Goal: Information Seeking & Learning: Learn about a topic

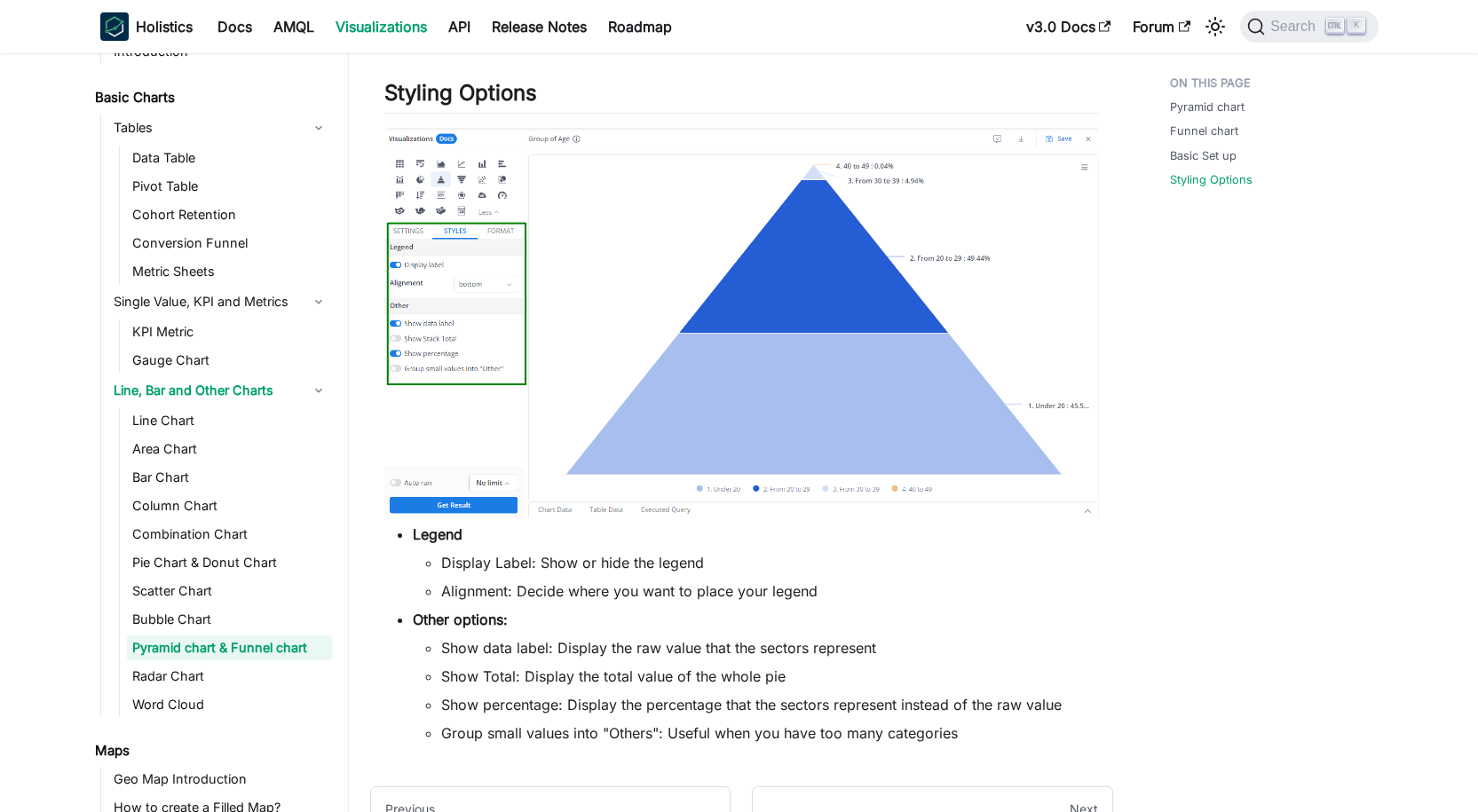
scroll to position [3018, 0]
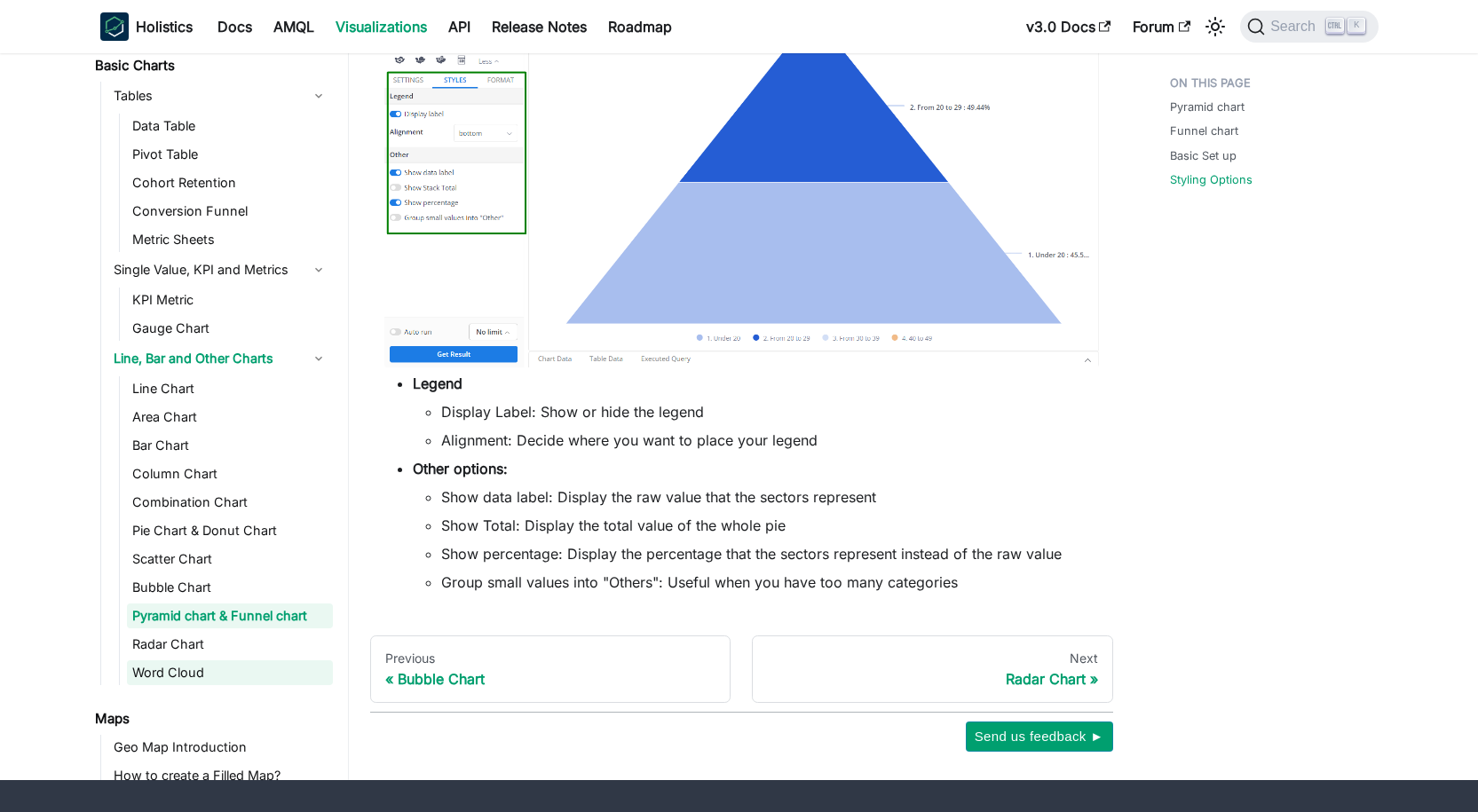
click at [138, 671] on link "Word Cloud" at bounding box center [230, 673] width 206 height 25
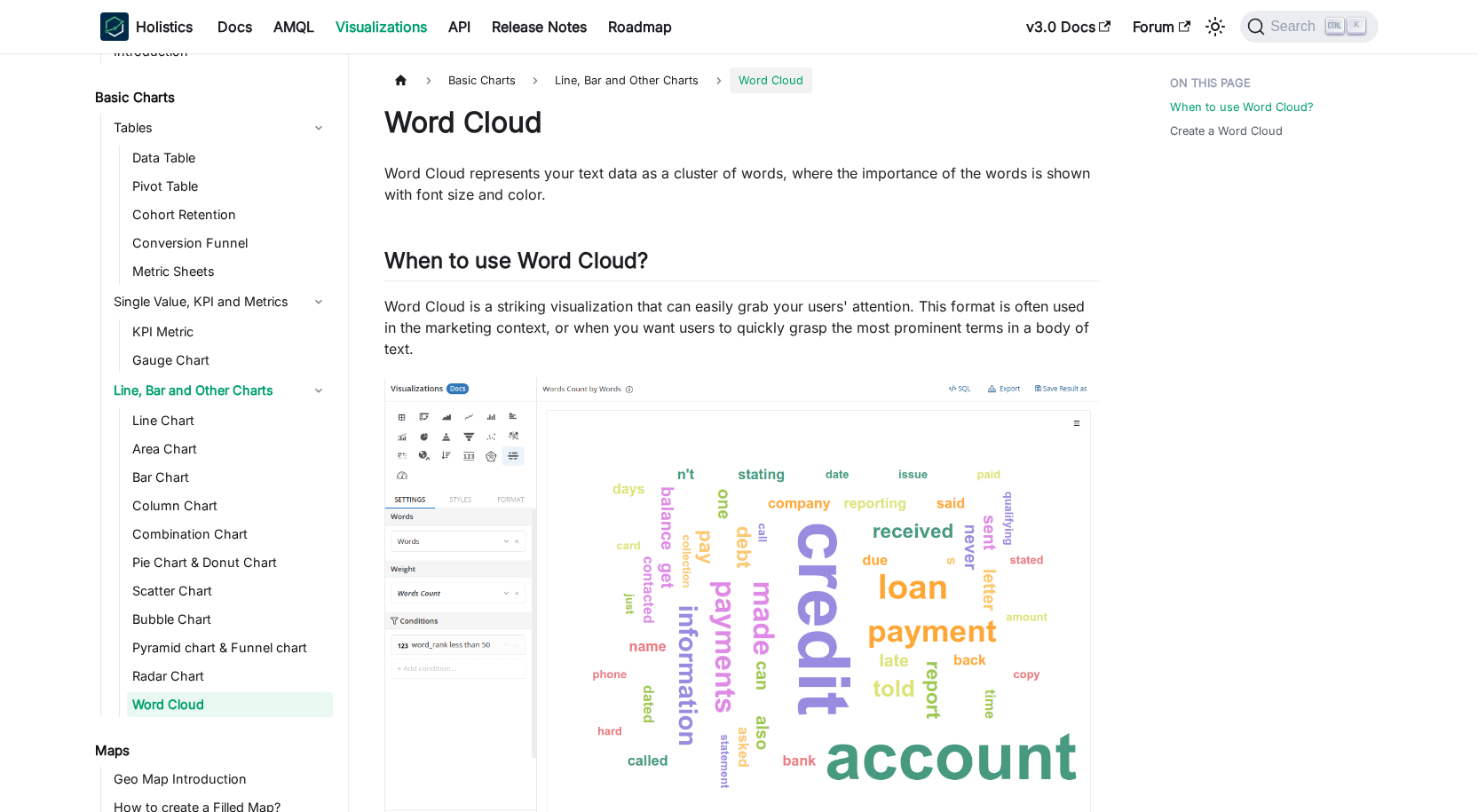
scroll to position [118, 0]
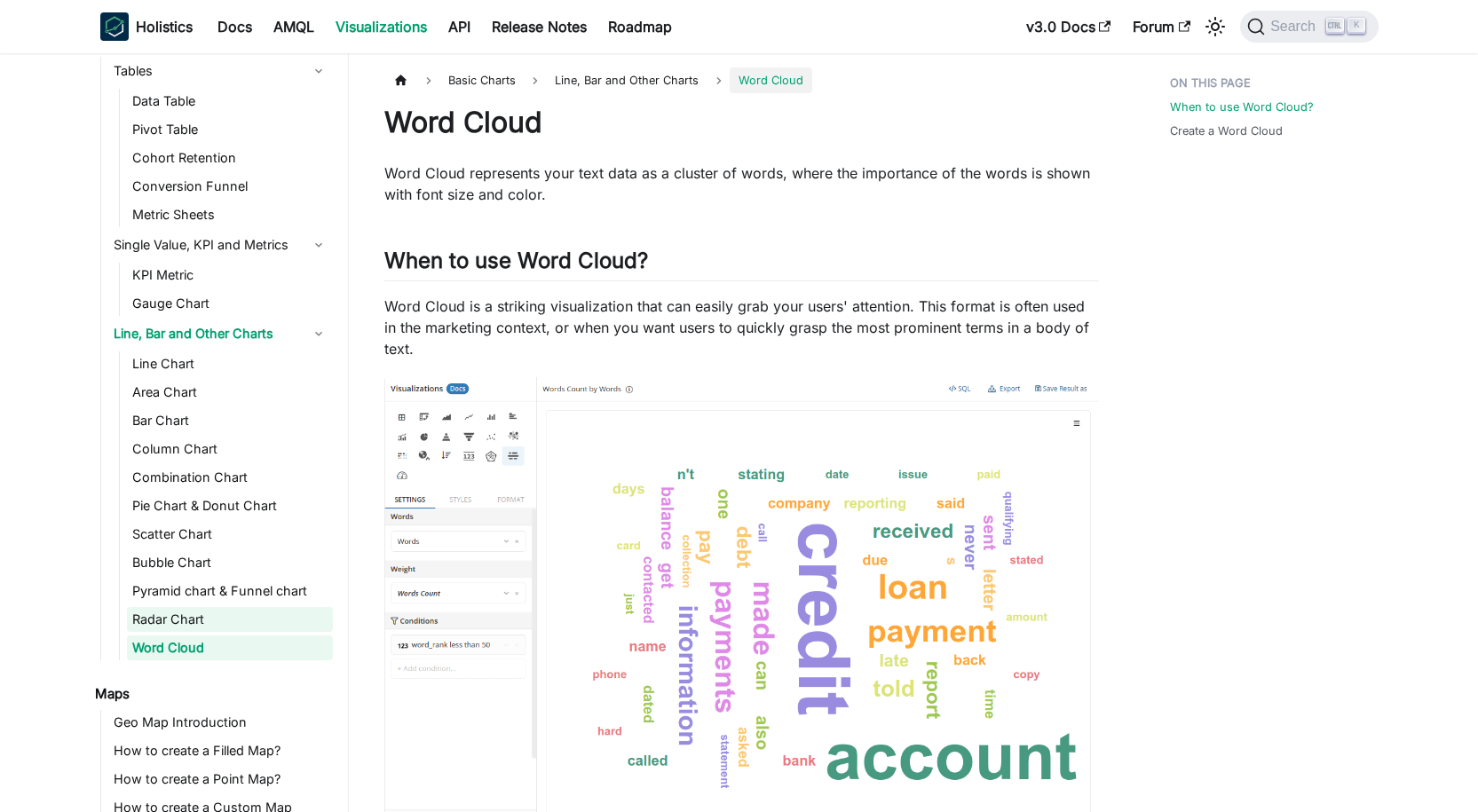
click at [193, 628] on link "Radar Chart" at bounding box center [230, 620] width 206 height 25
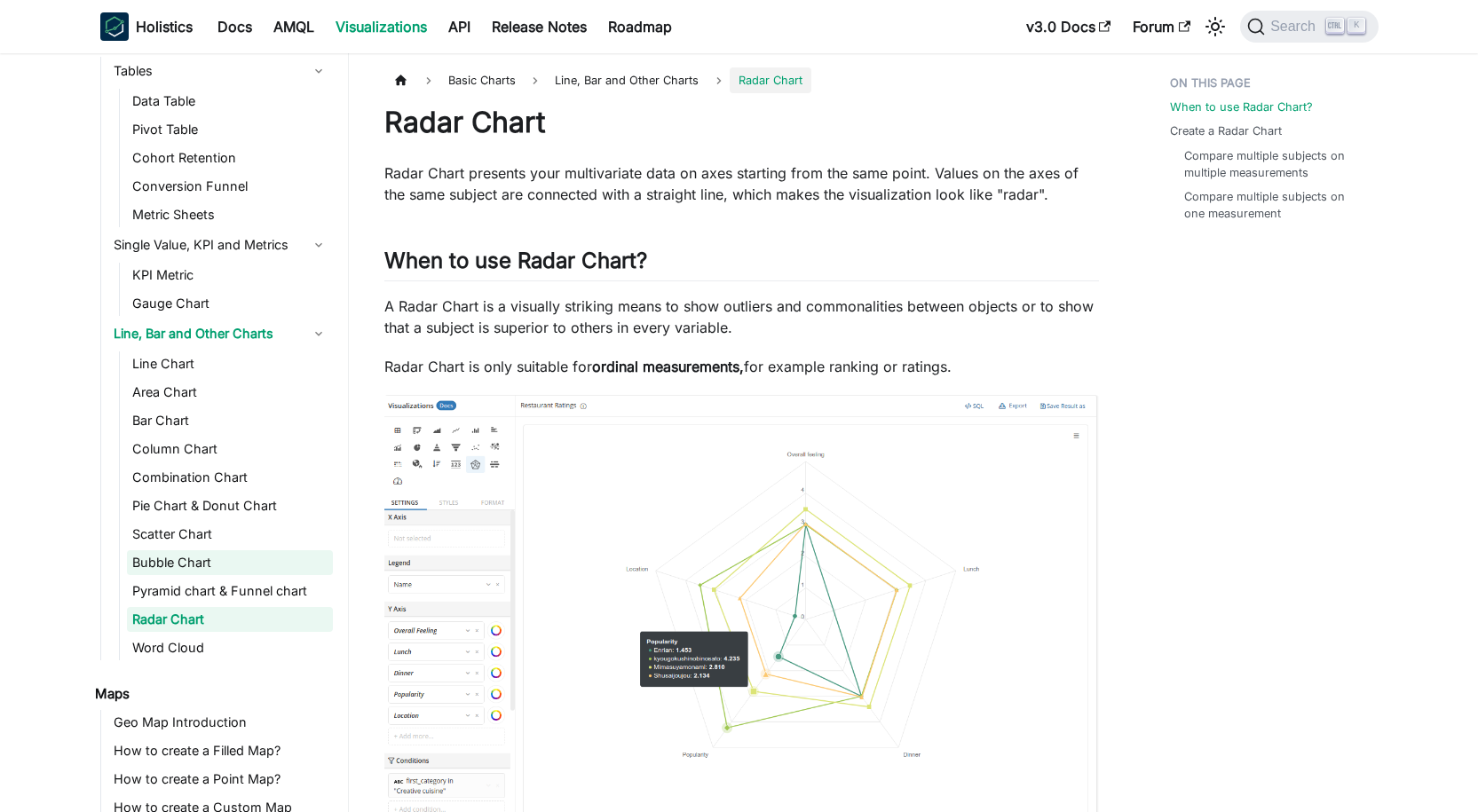
click at [209, 569] on link "Bubble Chart" at bounding box center [230, 563] width 206 height 25
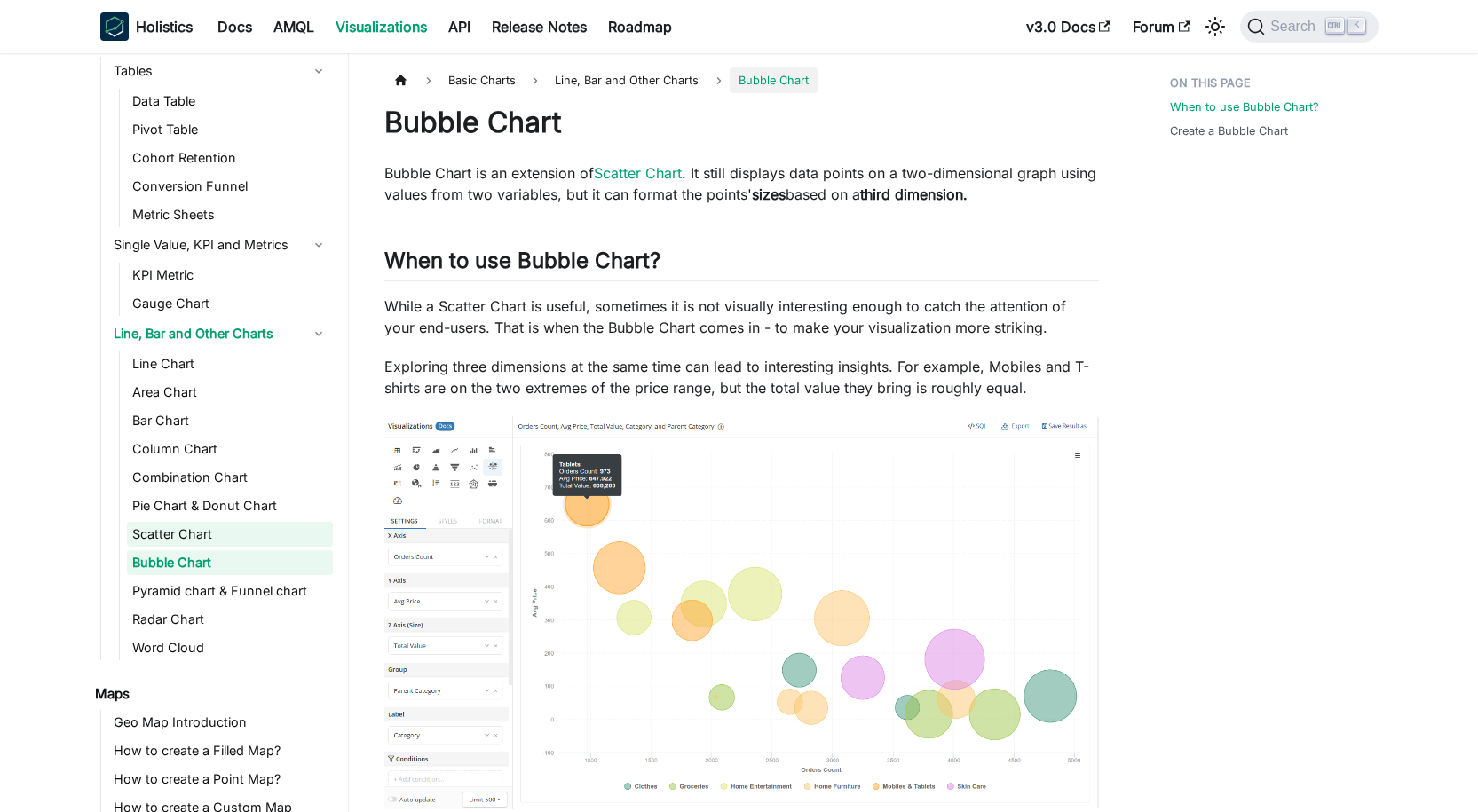
click at [218, 544] on link "Scatter Chart" at bounding box center [230, 534] width 206 height 25
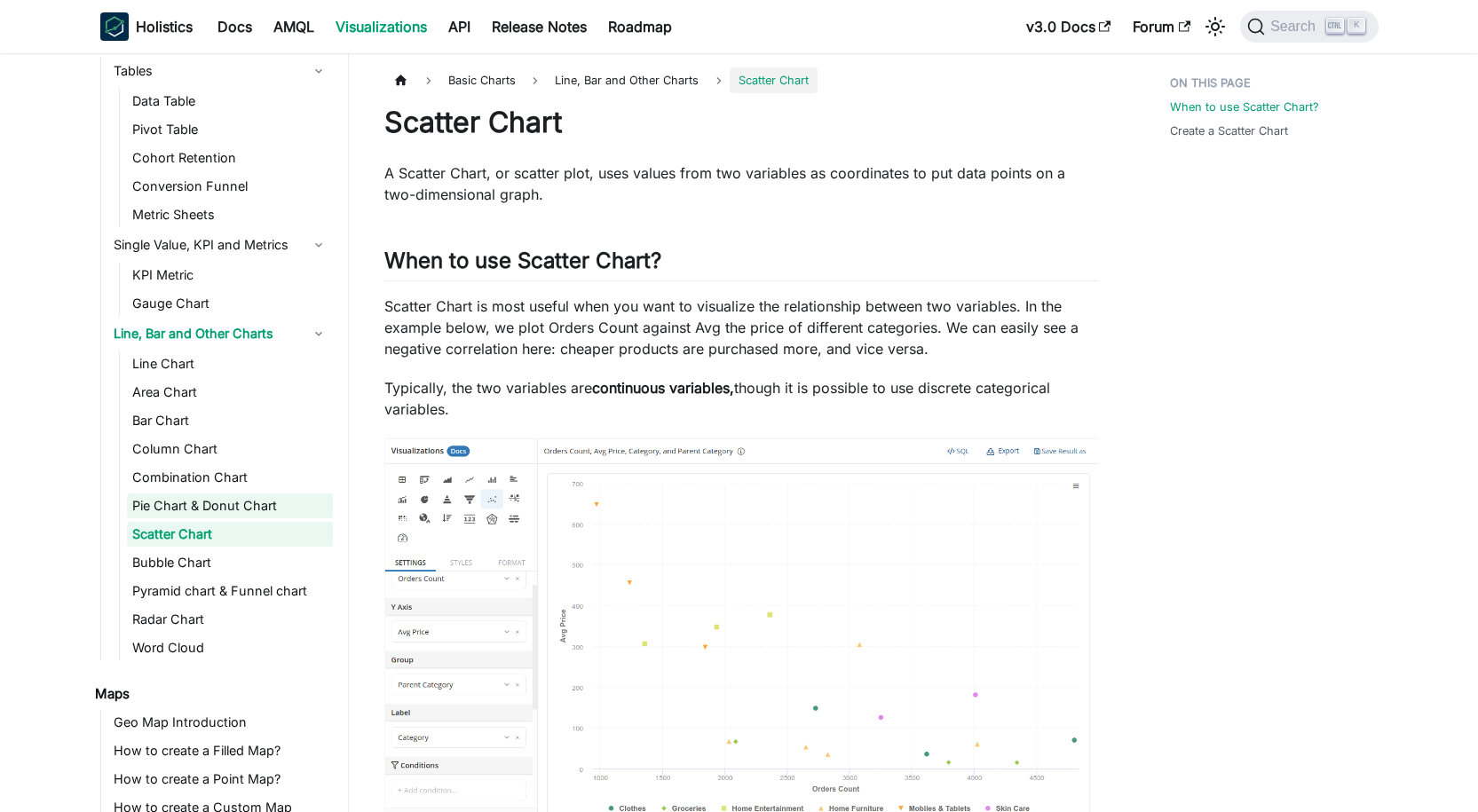
click at [232, 510] on link "Pie Chart & Donut Chart" at bounding box center [230, 506] width 206 height 25
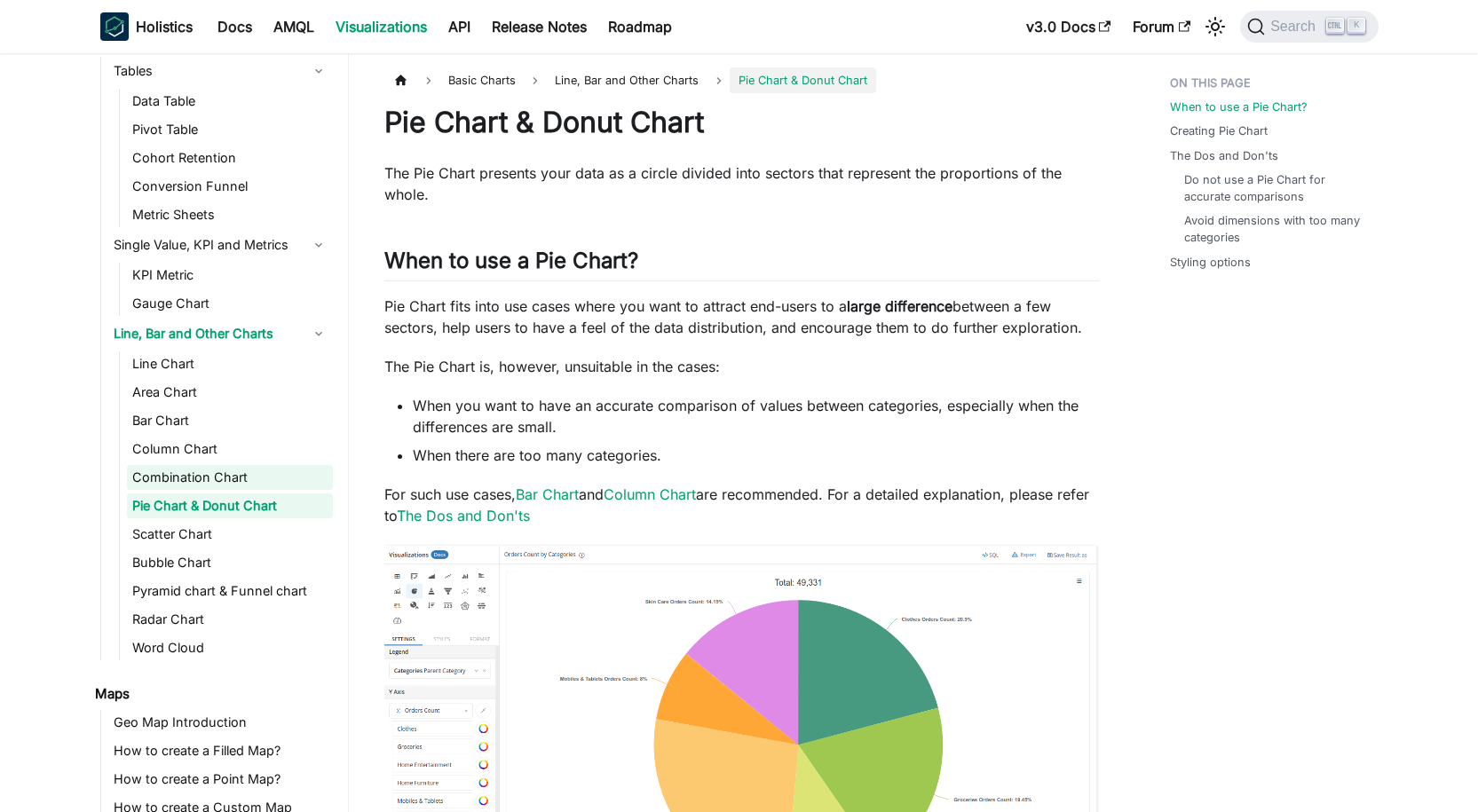
click at [236, 480] on link "Combination Chart" at bounding box center [230, 478] width 206 height 25
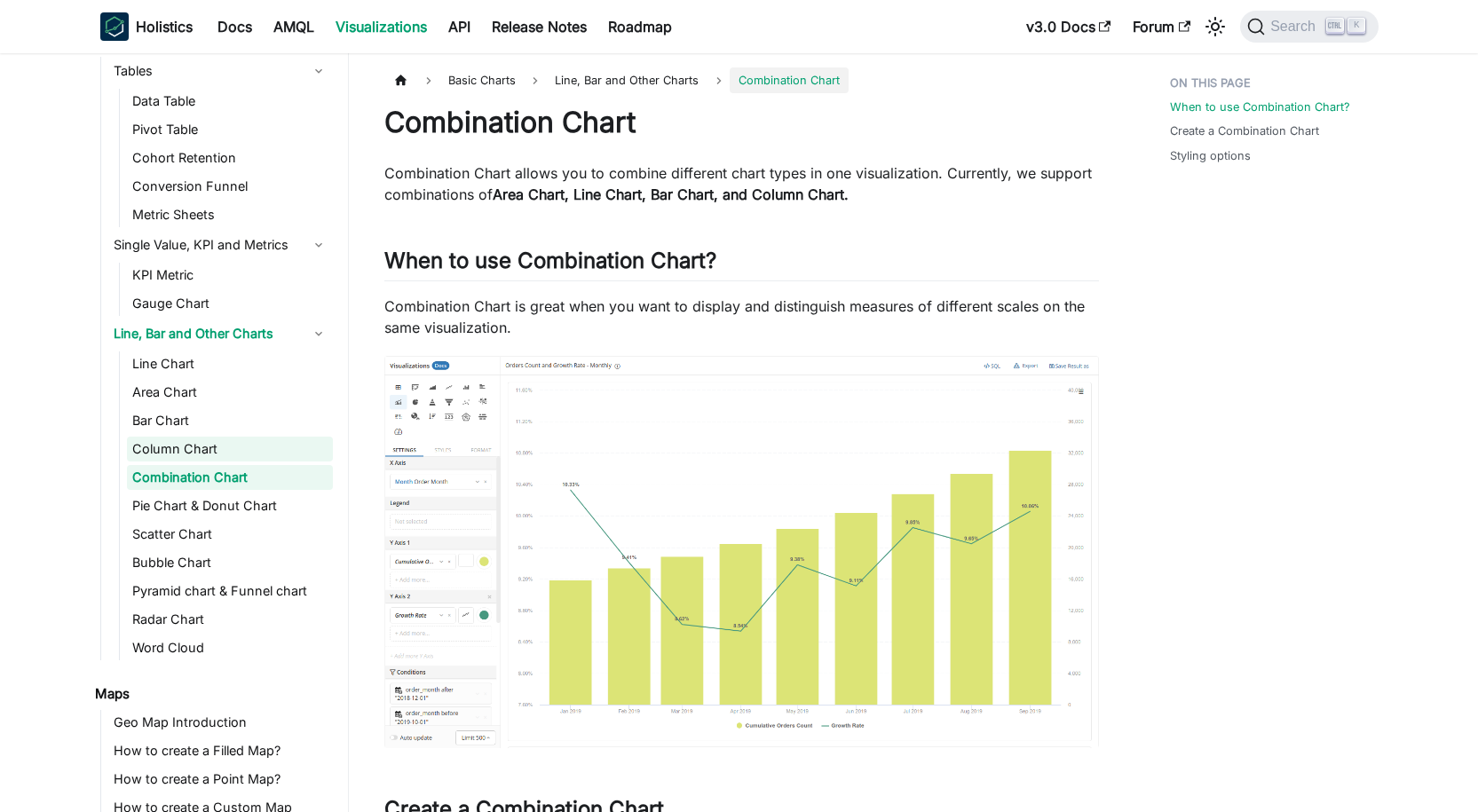
click at [218, 445] on link "Column Chart" at bounding box center [230, 449] width 206 height 25
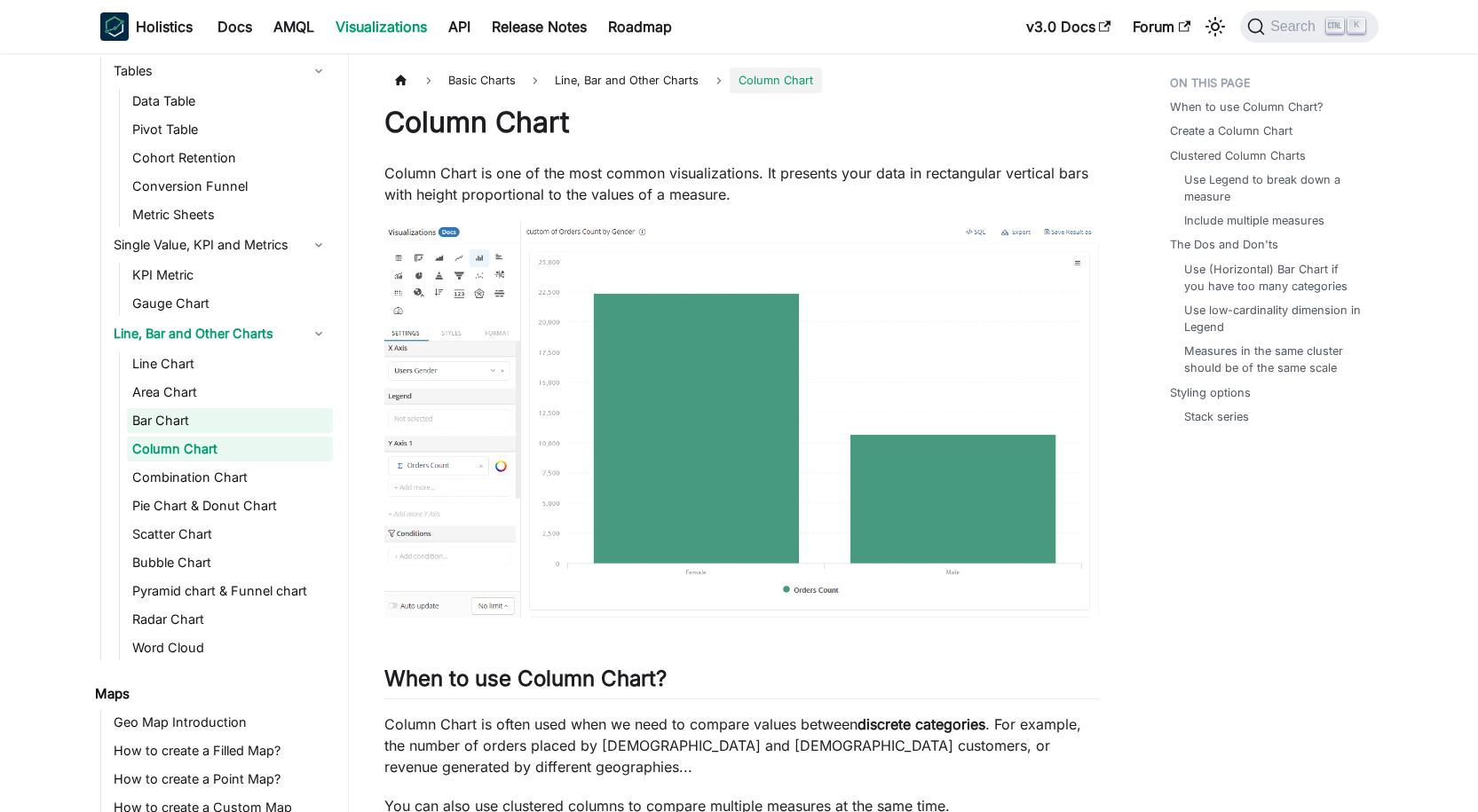
click at [221, 430] on link "Bar Chart" at bounding box center [230, 420] width 206 height 25
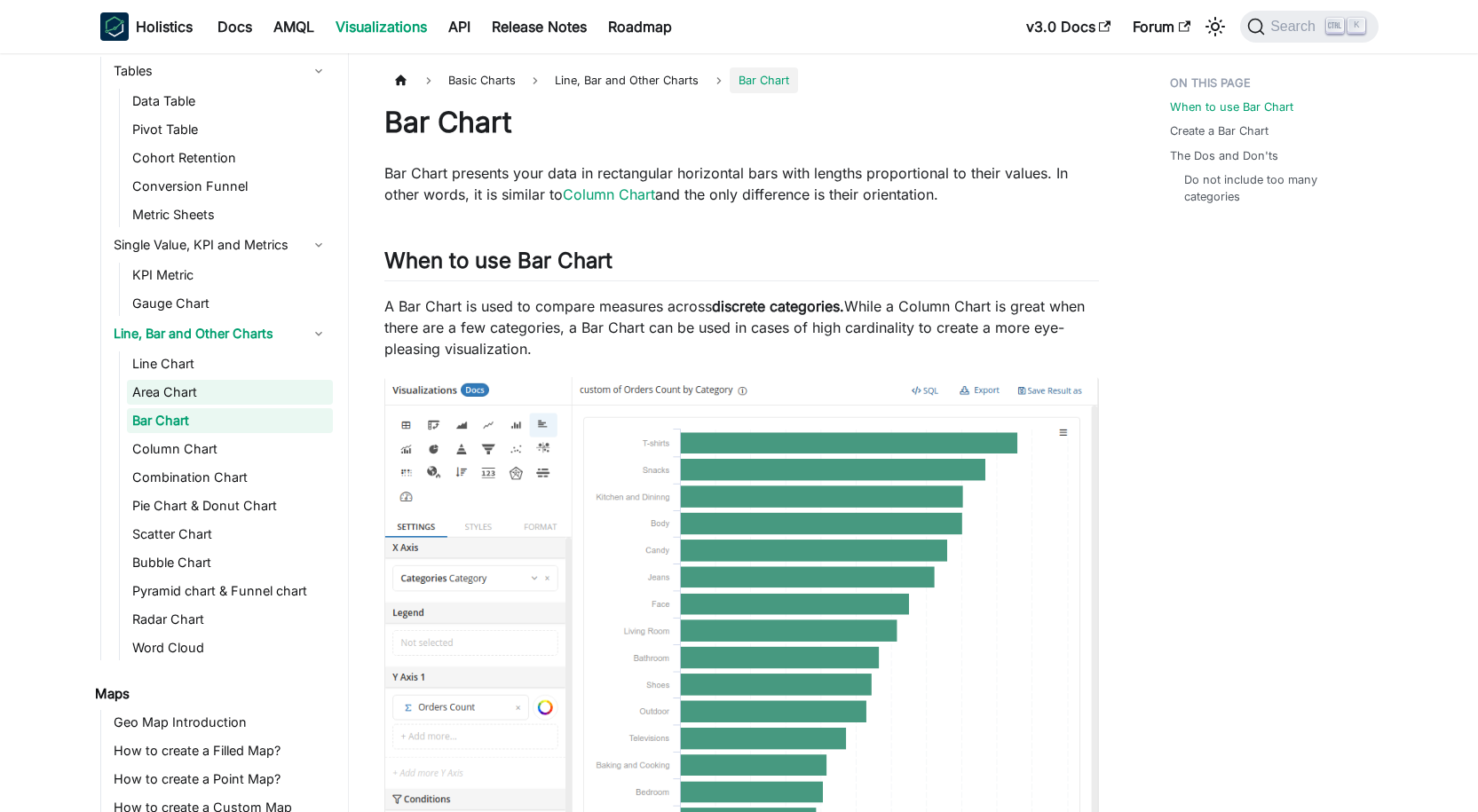
click at [225, 399] on link "Area Chart" at bounding box center [230, 393] width 206 height 25
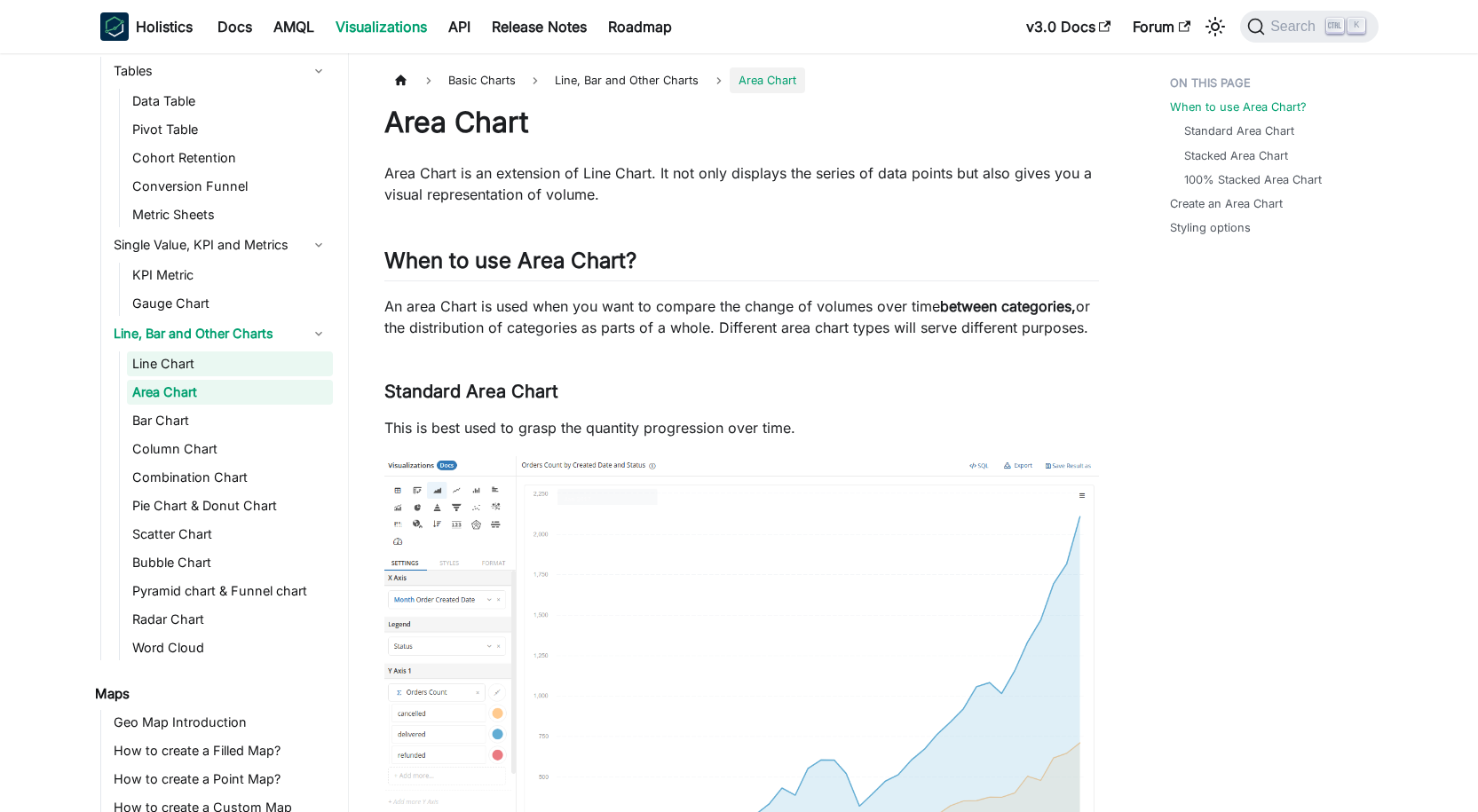
click at [236, 370] on link "Line Chart" at bounding box center [230, 364] width 206 height 25
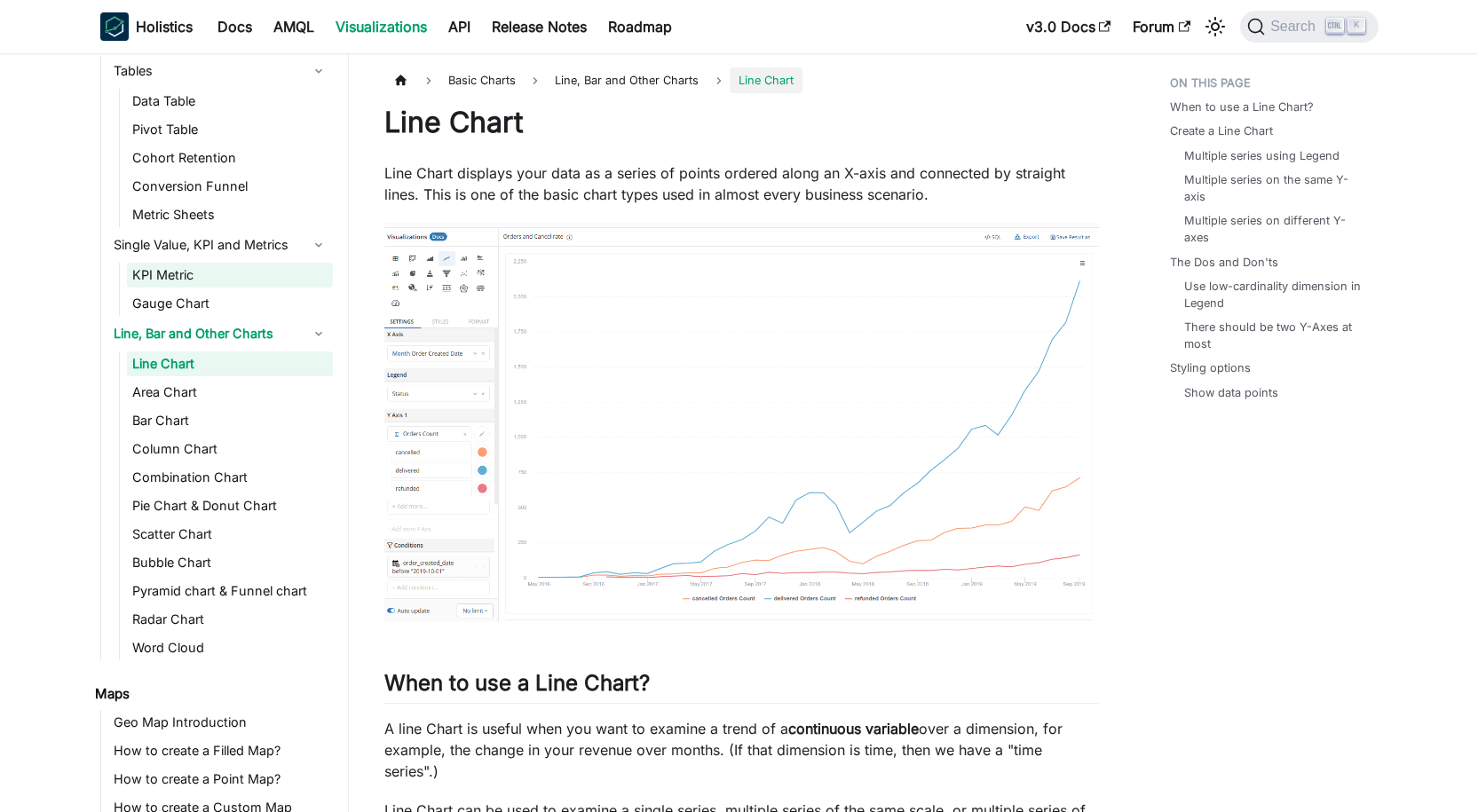
click at [244, 283] on link "KPI Metric" at bounding box center [230, 275] width 206 height 25
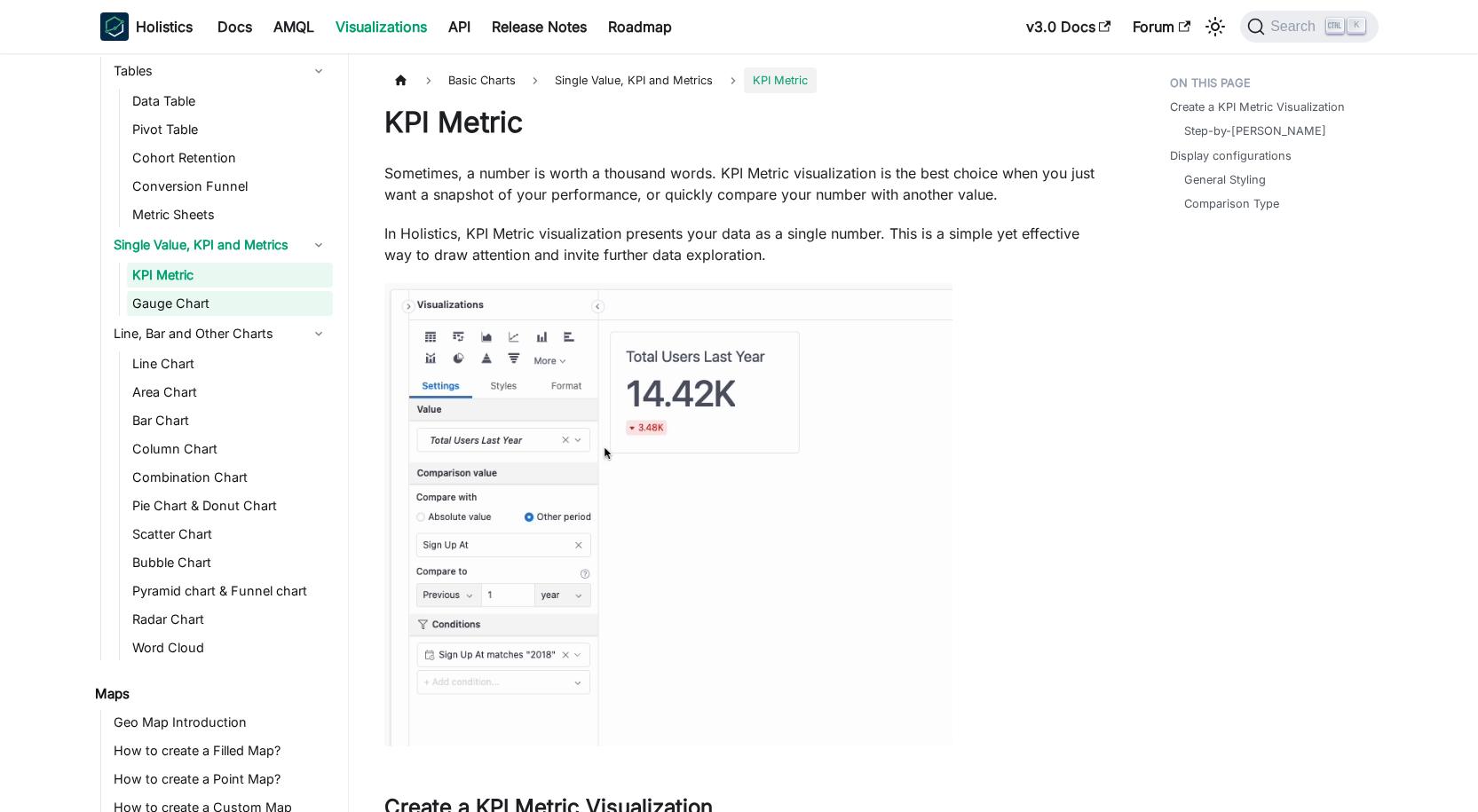
click at [240, 296] on link "Gauge Chart" at bounding box center [230, 304] width 206 height 25
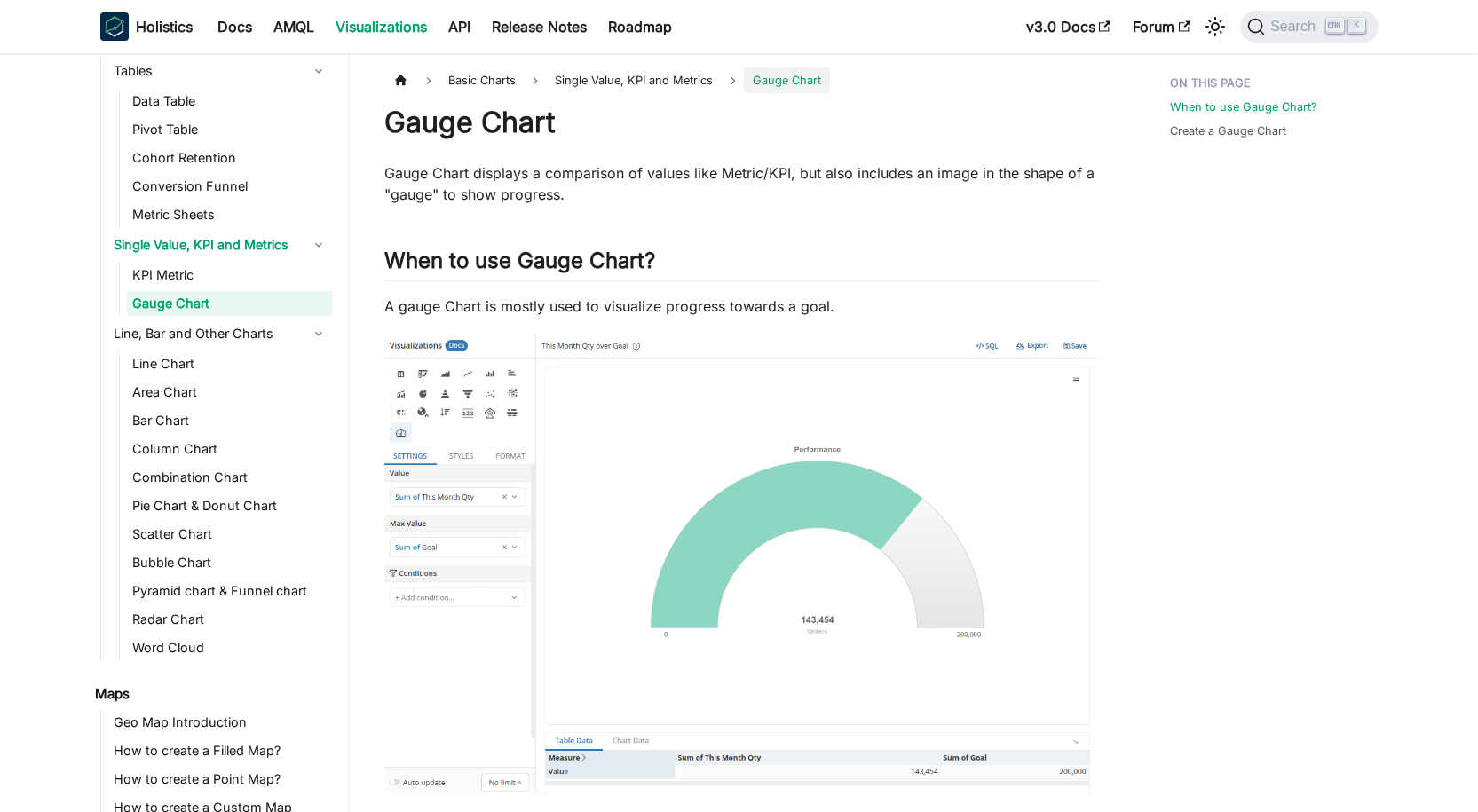
scroll to position [29, 0]
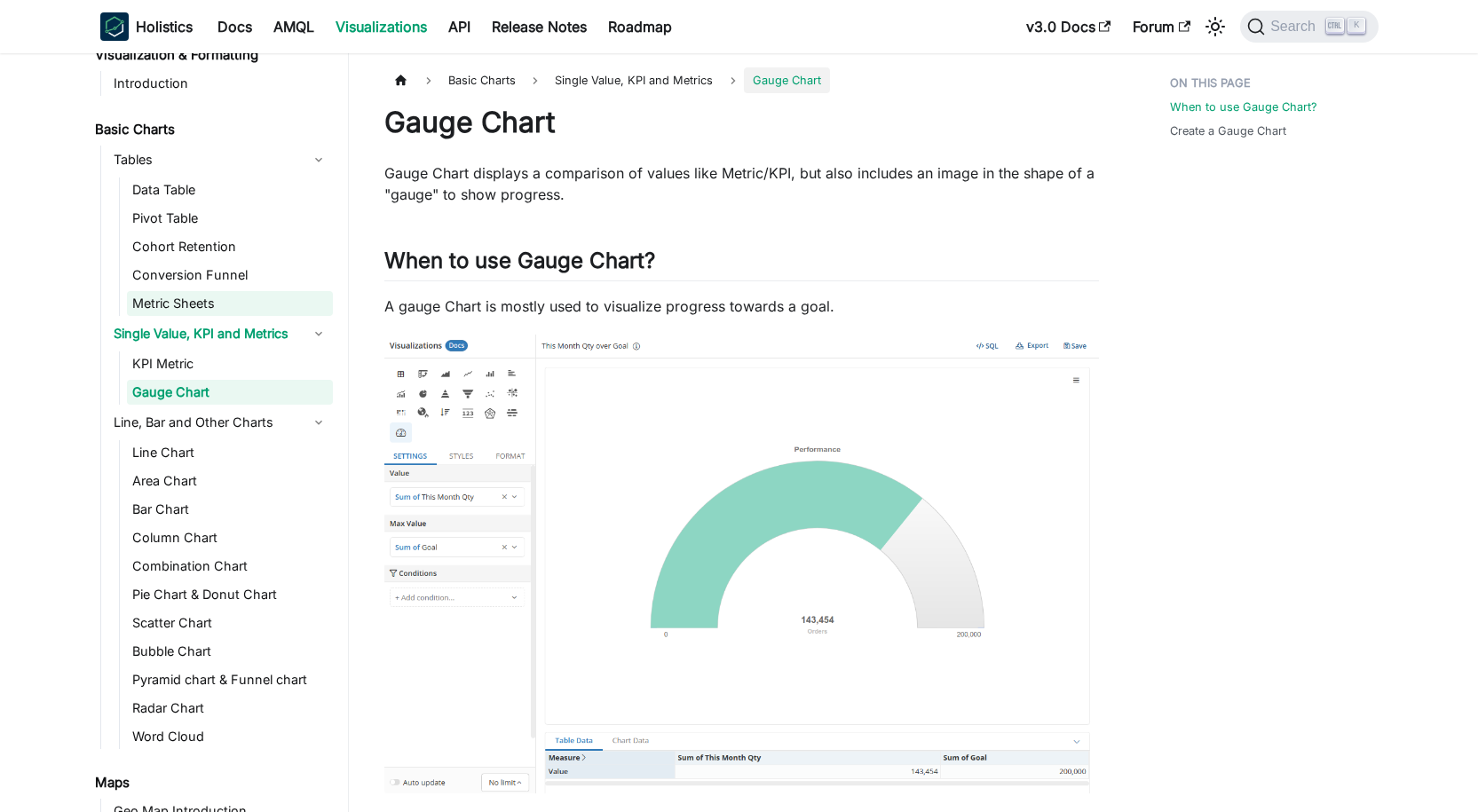
click at [240, 296] on link "Metric Sheets" at bounding box center [230, 304] width 206 height 25
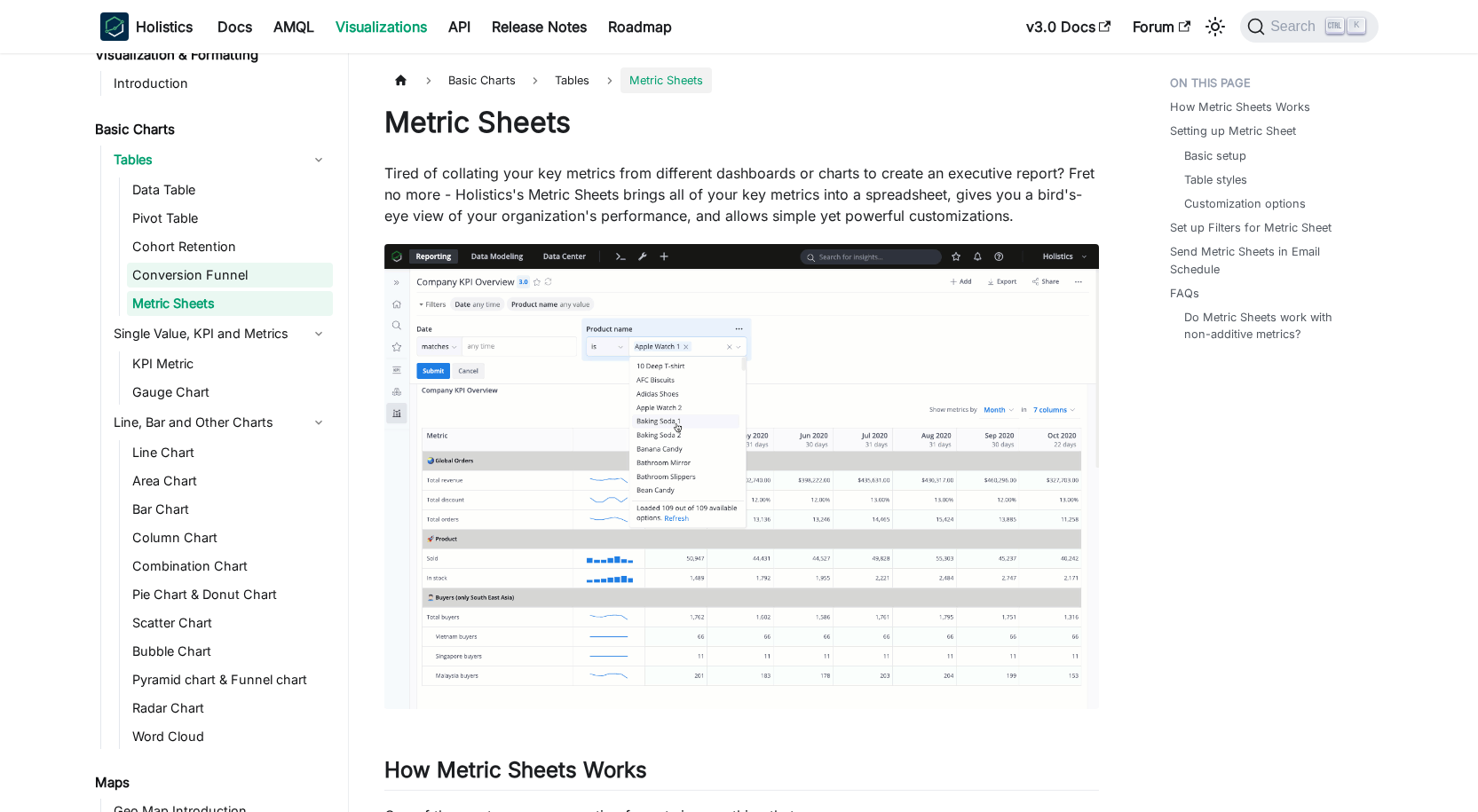
click at [260, 273] on link "Conversion Funnel" at bounding box center [230, 275] width 206 height 25
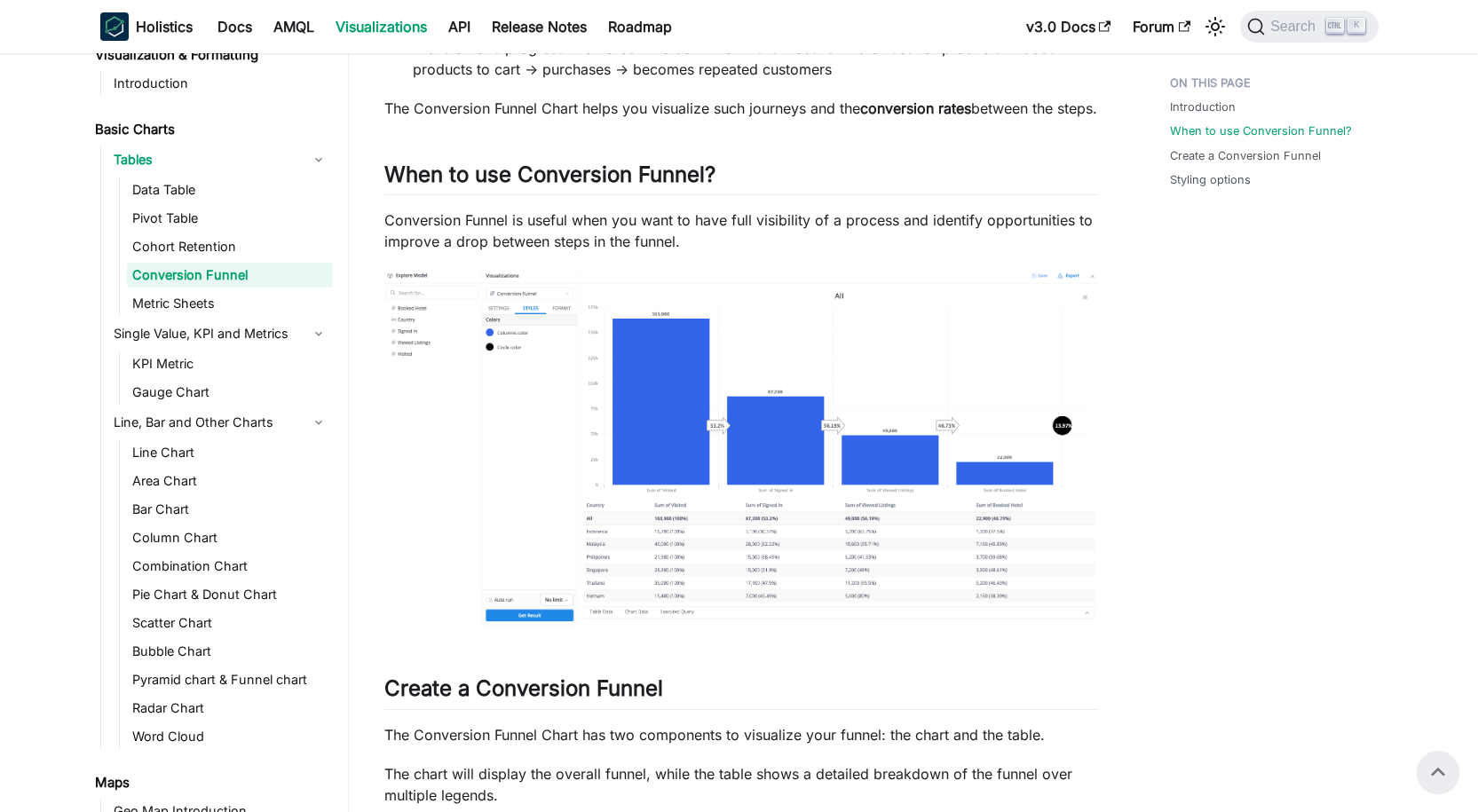
scroll to position [444, 0]
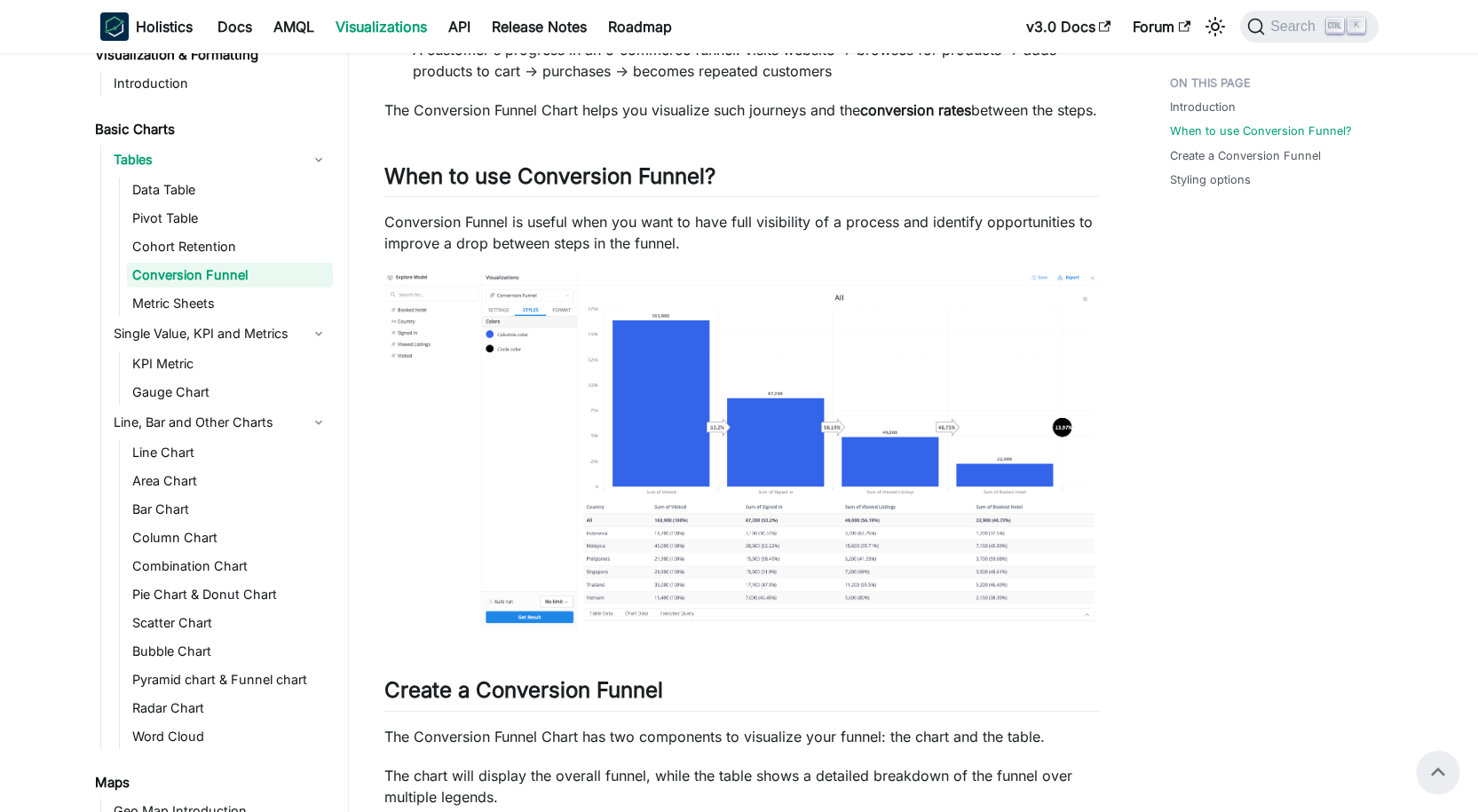
click at [782, 520] on img at bounding box center [741, 450] width 715 height 357
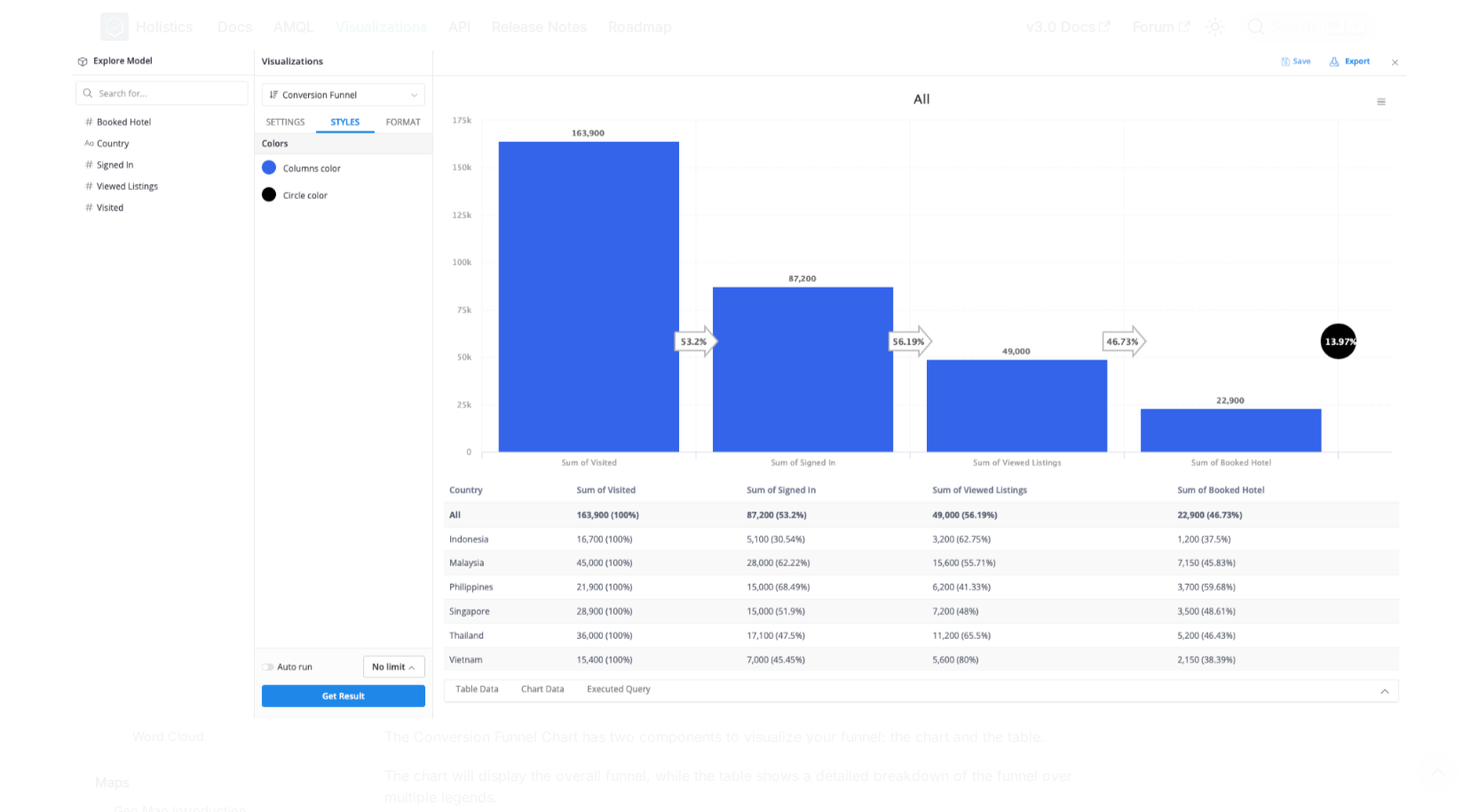
click at [1222, 219] on img at bounding box center [739, 385] width 1335 height 669
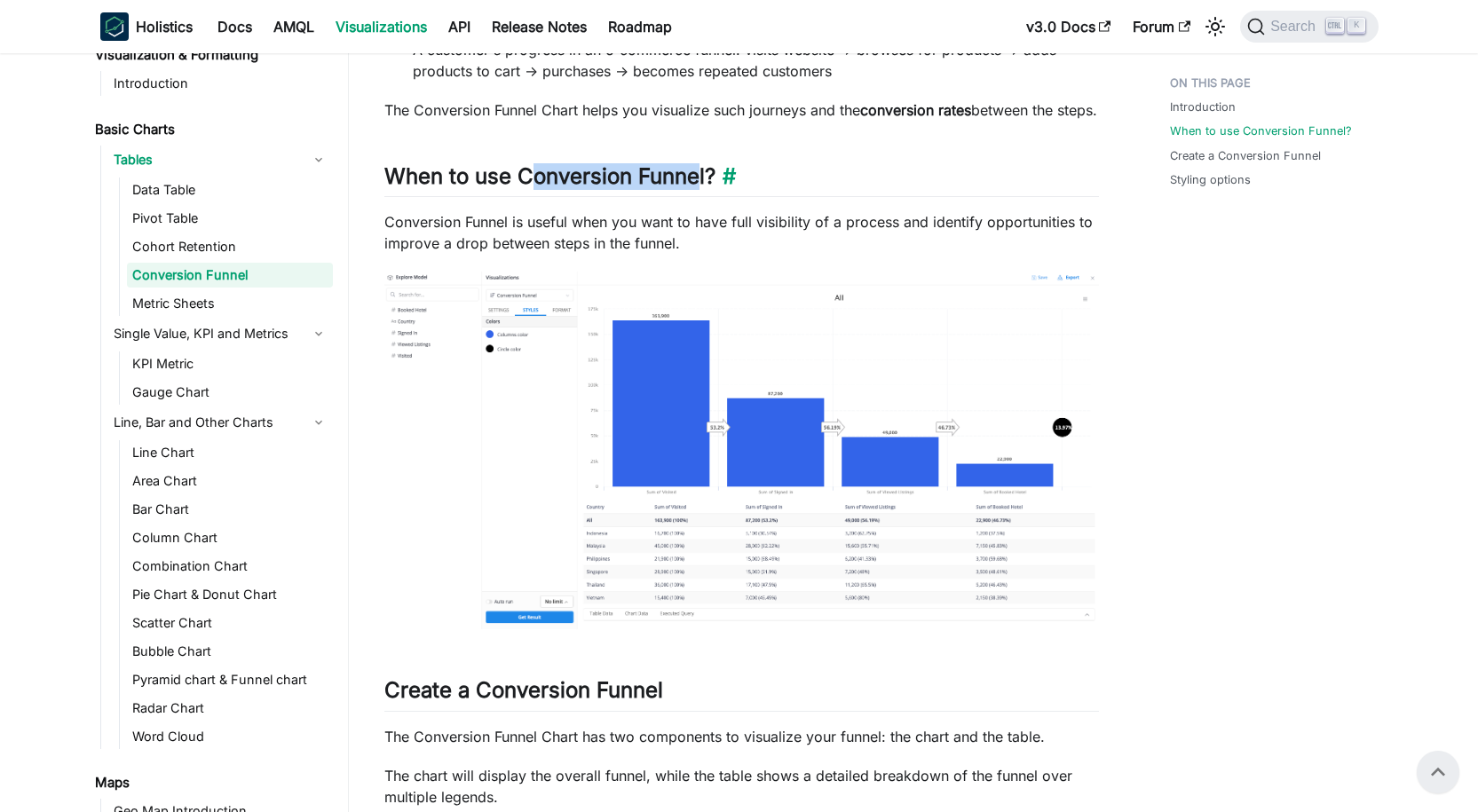
drag, startPoint x: 538, startPoint y: 196, endPoint x: 696, endPoint y: 191, distance: 158.1
click at [696, 191] on h2 "When to use Conversion Funnel? ​" at bounding box center [741, 180] width 715 height 33
